Goal: Navigation & Orientation: Find specific page/section

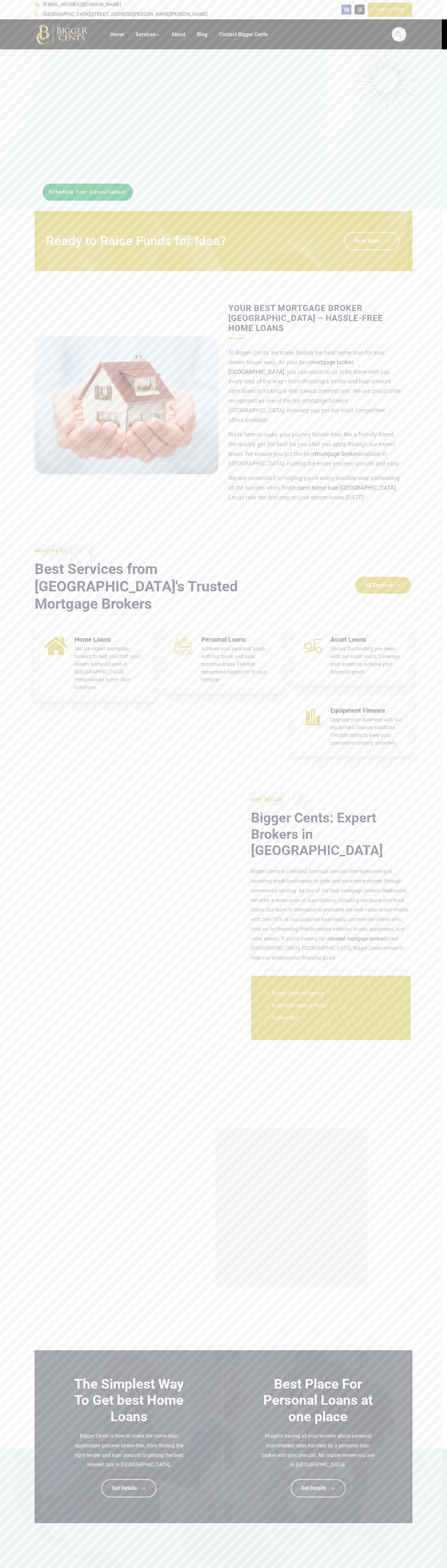
click at [0, 0] on img at bounding box center [0, 0] width 0 height 0
click at [341, 15] on div "Facebook Instagram" at bounding box center [353, 9] width 23 height 10
click at [278, 1567] on html "Home Services Car Loans [GEOGRAPHIC_DATA] Truck Loan [GEOGRAPHIC_DATA] Home Loa…" at bounding box center [224, 1290] width 447 height 2580
click at [224, 1055] on div "Who we are About us Bigger Cents: Expert Brokers in [GEOGRAPHIC_DATA] Bigger Ce…" at bounding box center [319, 925] width 192 height 259
